Goal: Task Accomplishment & Management: Use online tool/utility

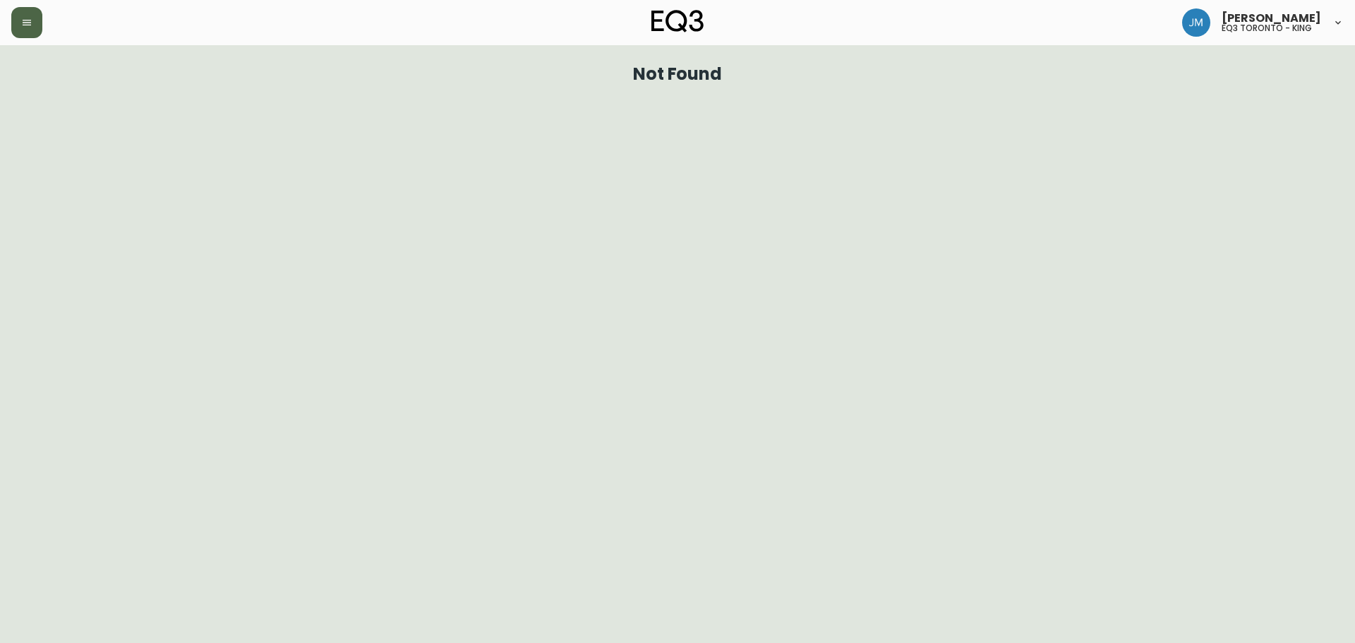
click at [28, 25] on icon "button" at bounding box center [27, 23] width 8 height 6
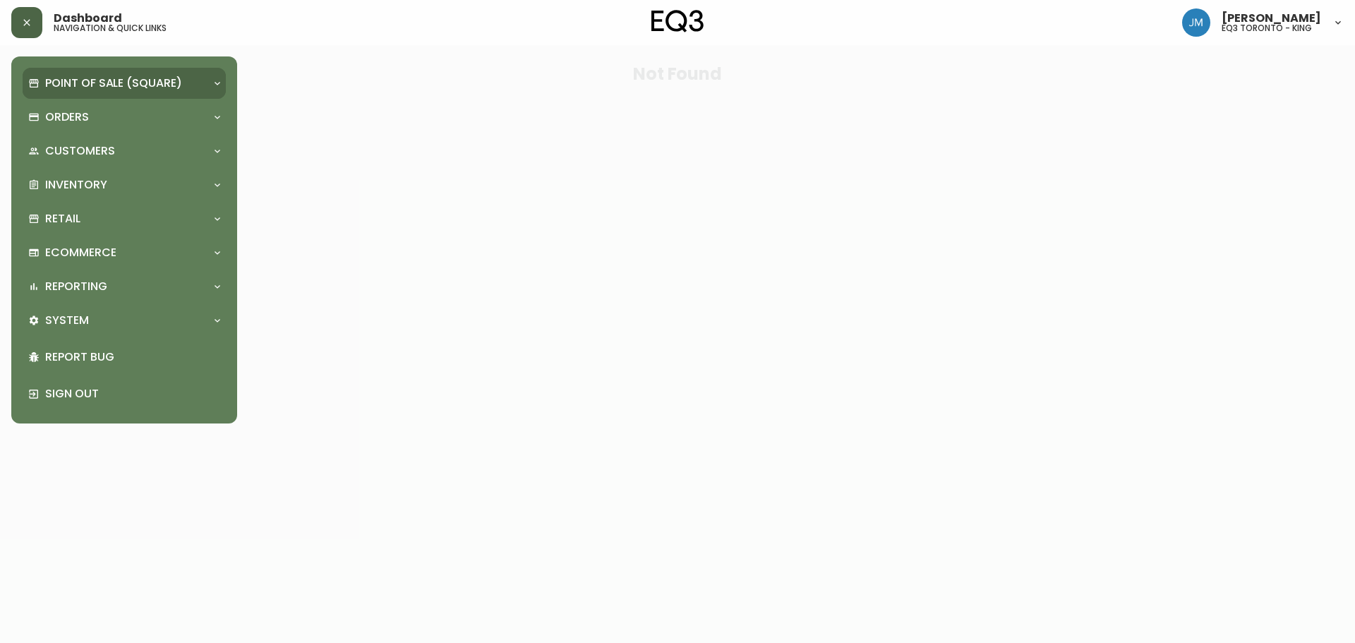
click at [62, 83] on p "Point of Sale (Square)" at bounding box center [113, 83] width 137 height 16
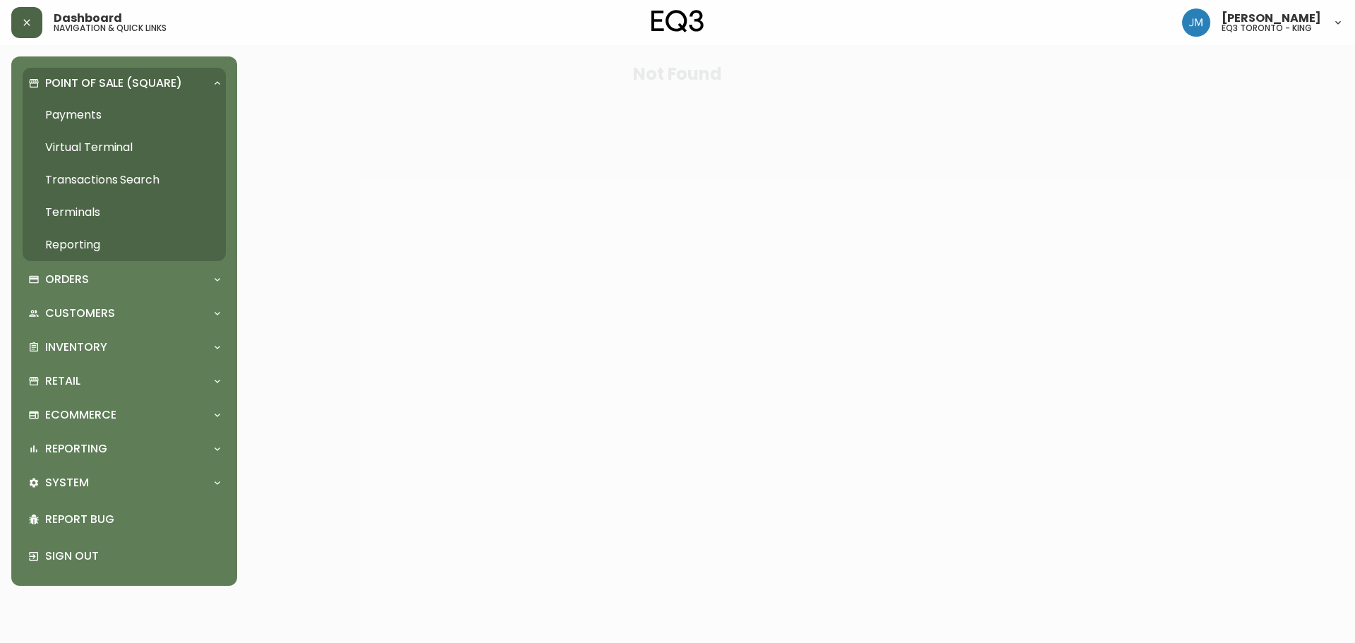
click at [64, 81] on p "Point of Sale (Square)" at bounding box center [113, 83] width 137 height 16
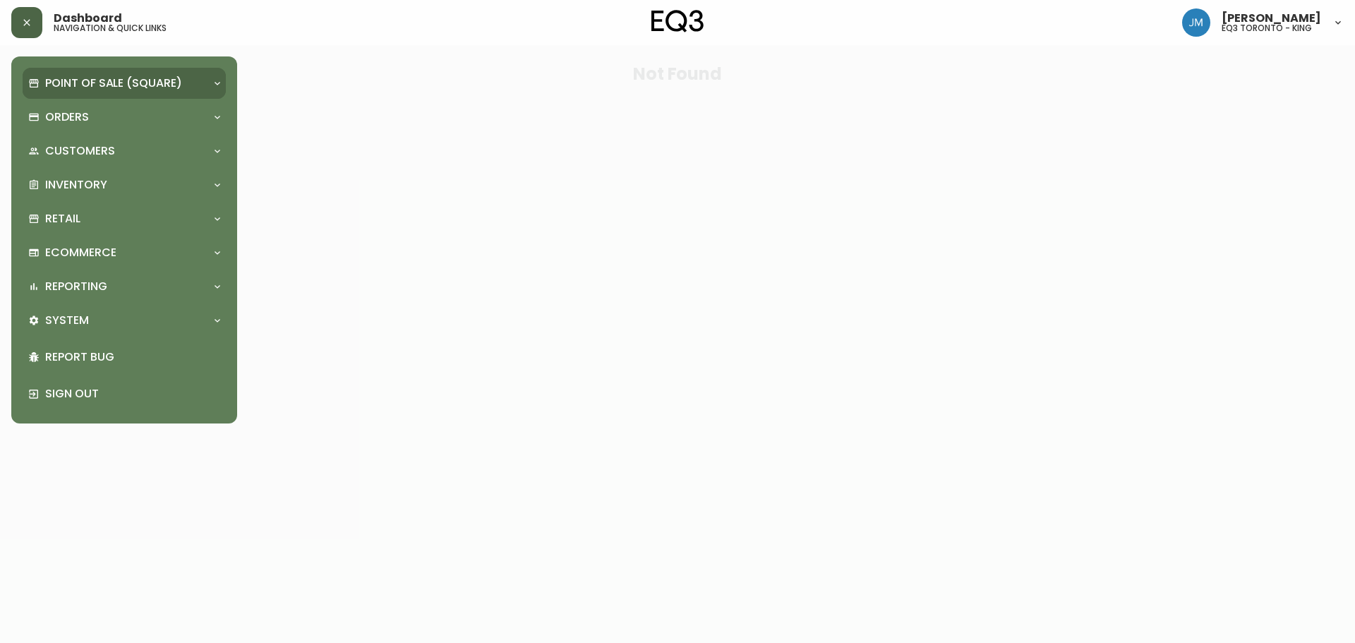
click at [64, 80] on p "Point of Sale (Square)" at bounding box center [113, 83] width 137 height 16
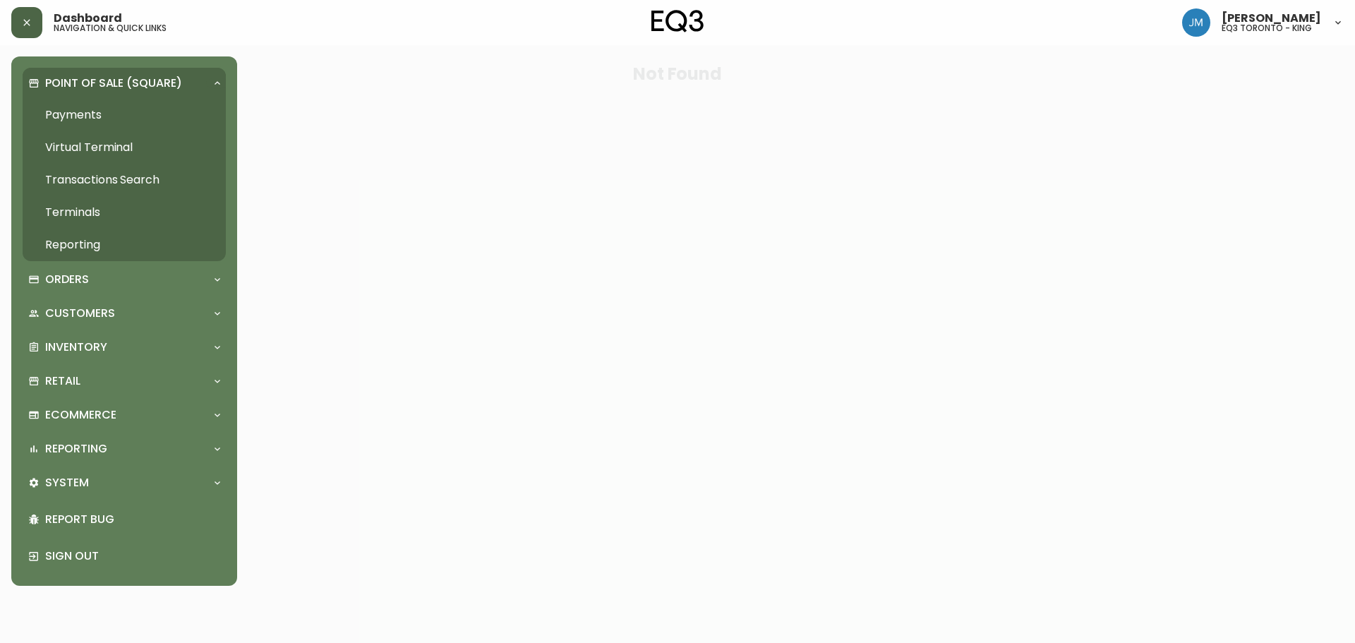
click at [84, 80] on p "Point of Sale (Square)" at bounding box center [113, 83] width 137 height 16
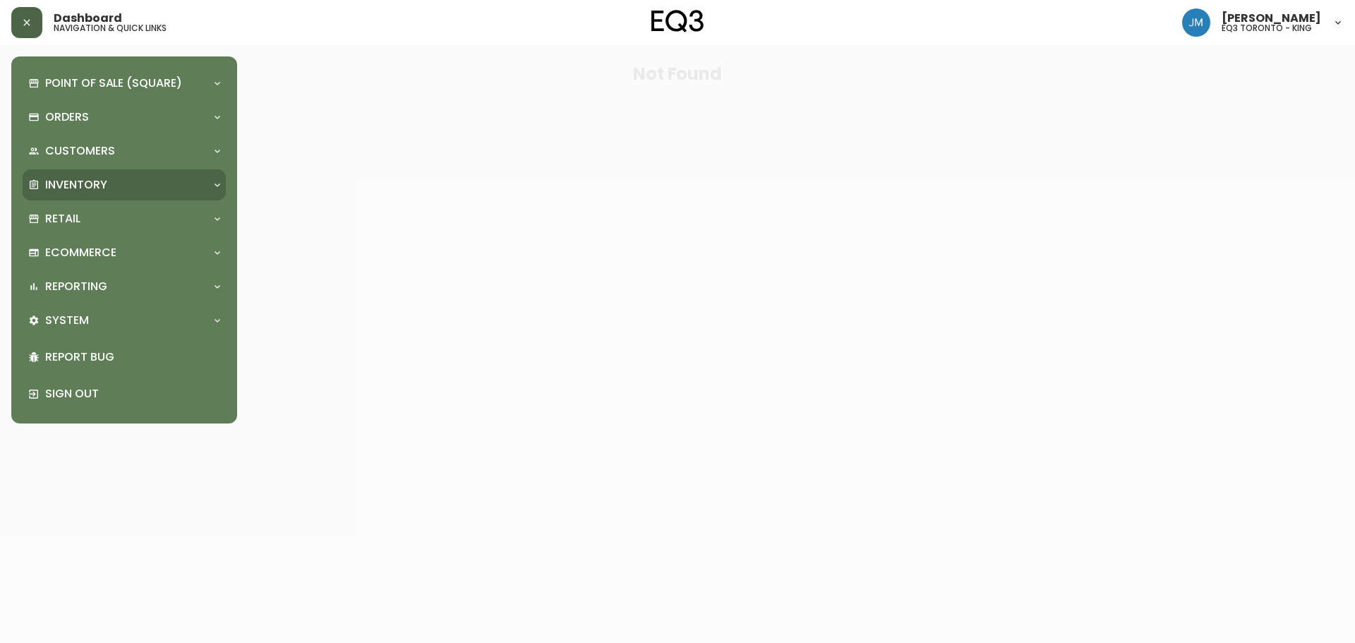
click at [86, 187] on p "Inventory" at bounding box center [76, 185] width 62 height 16
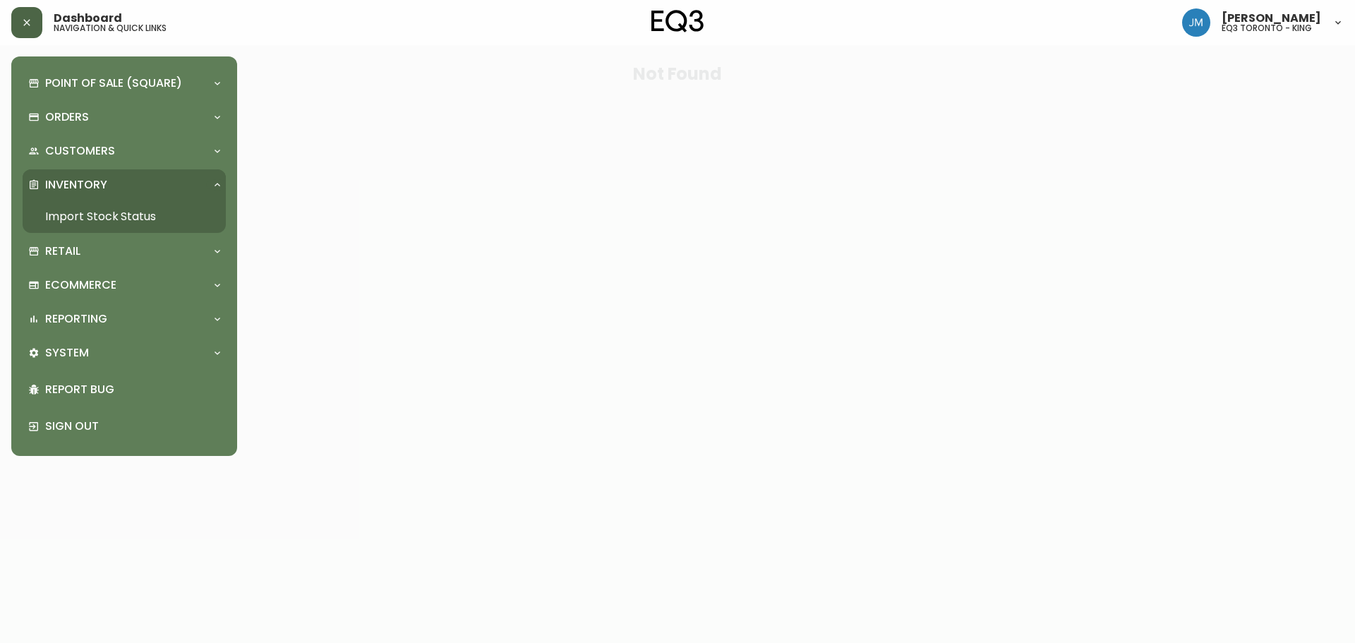
click at [106, 205] on link "Import Stock Status" at bounding box center [124, 216] width 203 height 32
